Goal: Information Seeking & Learning: Learn about a topic

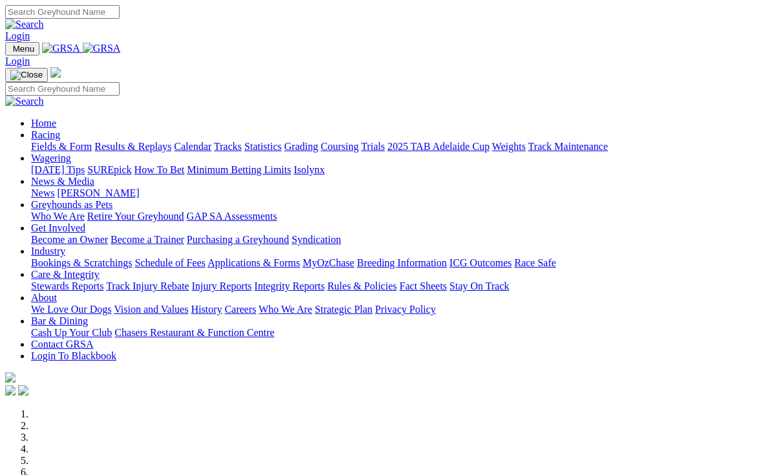
click at [60, 129] on link "Racing" at bounding box center [45, 134] width 29 height 11
click at [43, 141] on link "Fields & Form" at bounding box center [61, 146] width 61 height 11
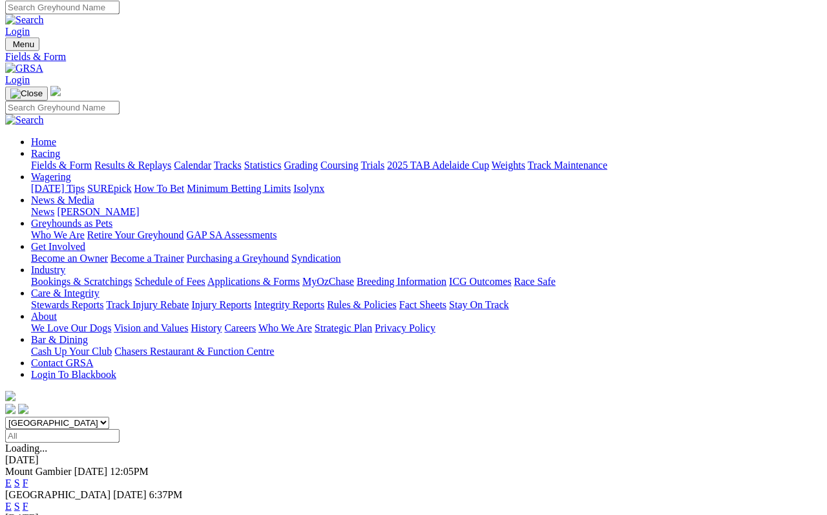
scroll to position [5, 0]
click at [28, 501] on link "F" at bounding box center [26, 506] width 6 height 11
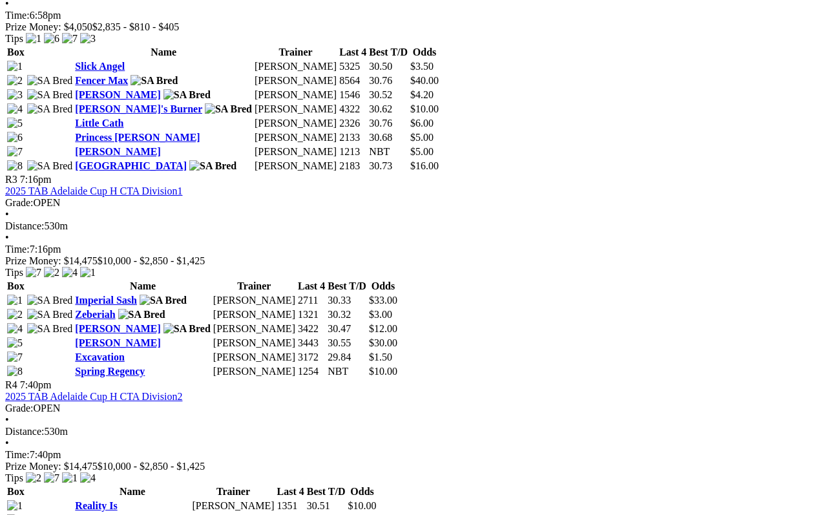
scroll to position [936, 0]
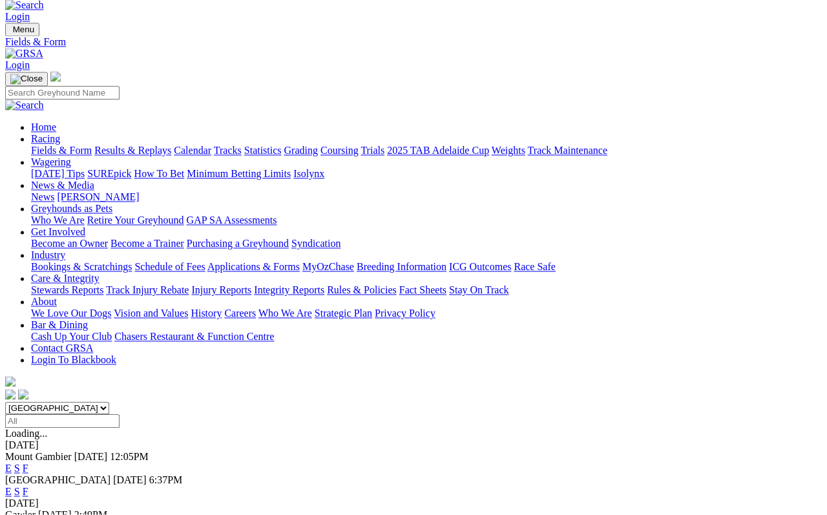
scroll to position [19, 0]
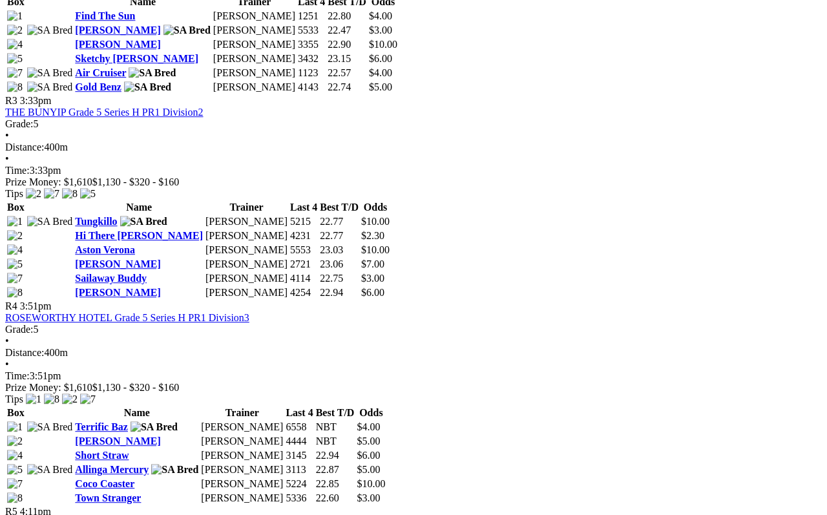
scroll to position [978, 0]
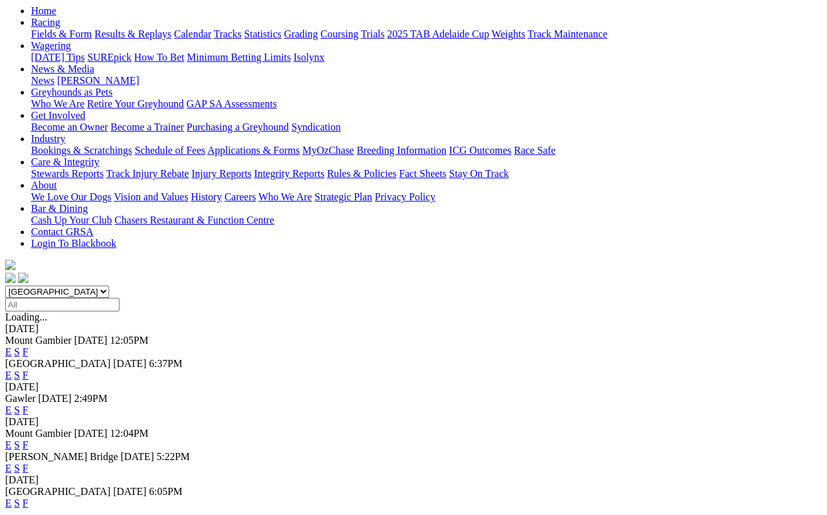
scroll to position [143, 0]
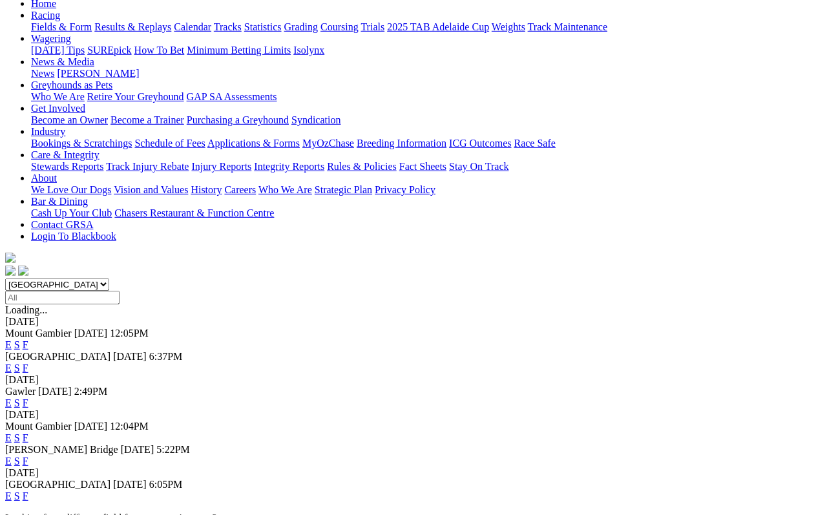
click at [28, 456] on link "F" at bounding box center [26, 461] width 6 height 11
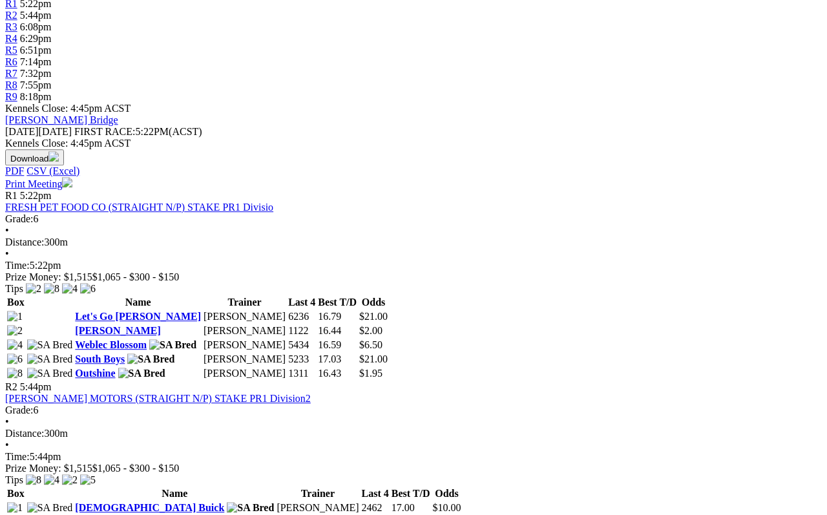
scroll to position [431, 0]
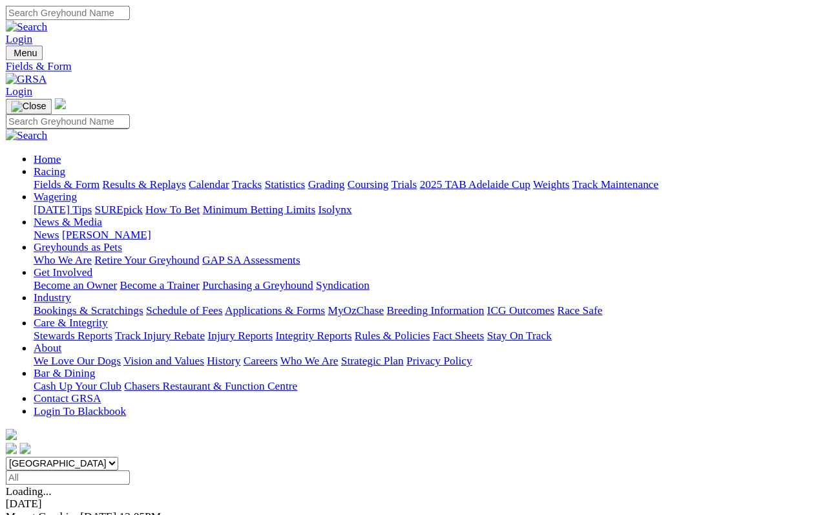
scroll to position [176, 0]
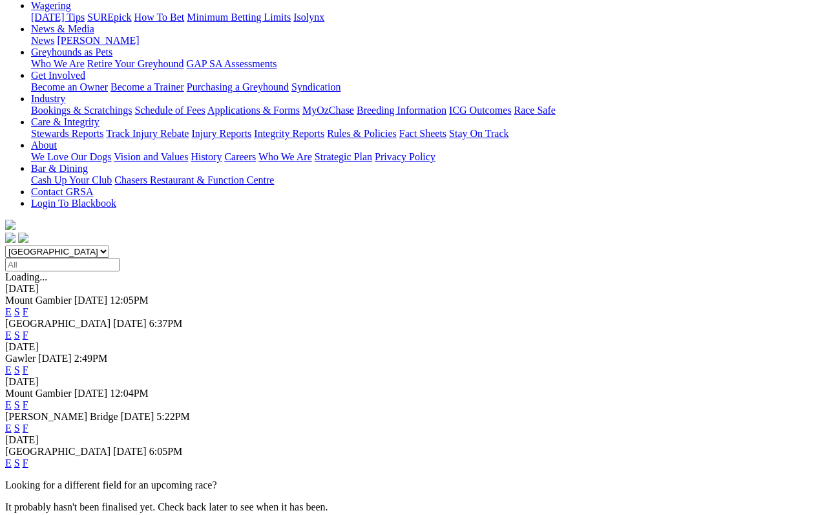
click at [28, 458] on link "F" at bounding box center [26, 463] width 6 height 11
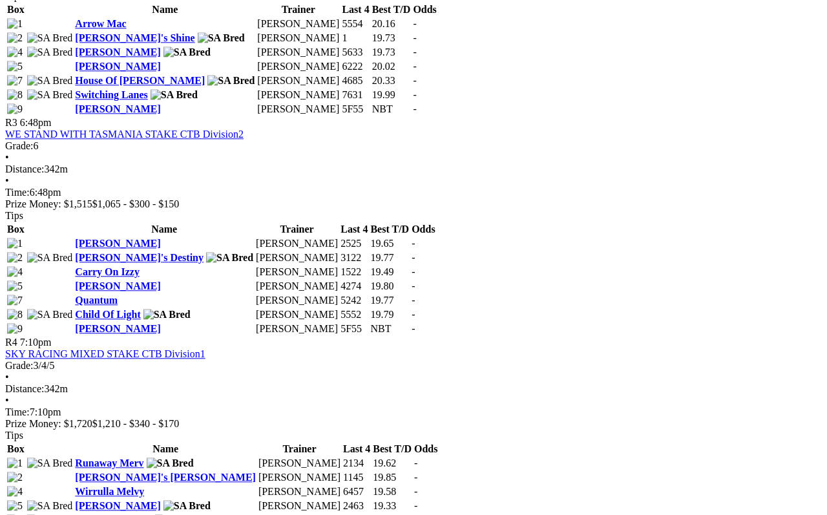
scroll to position [979, 0]
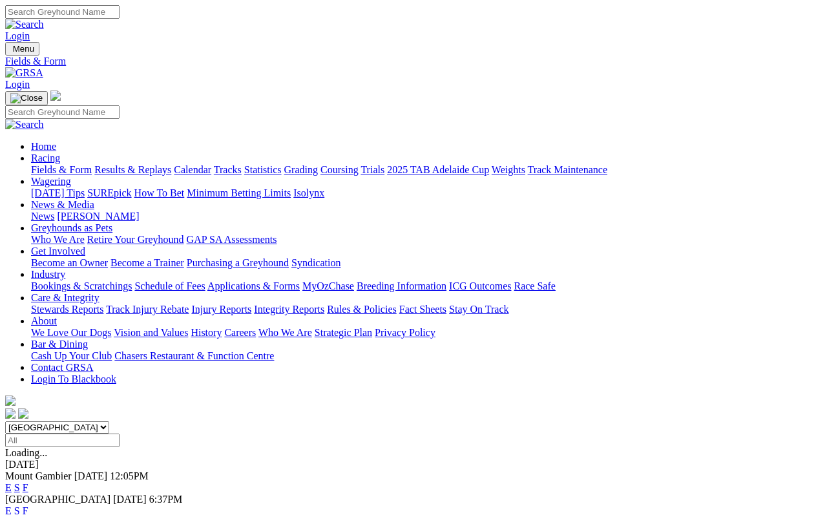
scroll to position [183, 0]
